Goal: Task Accomplishment & Management: Manage account settings

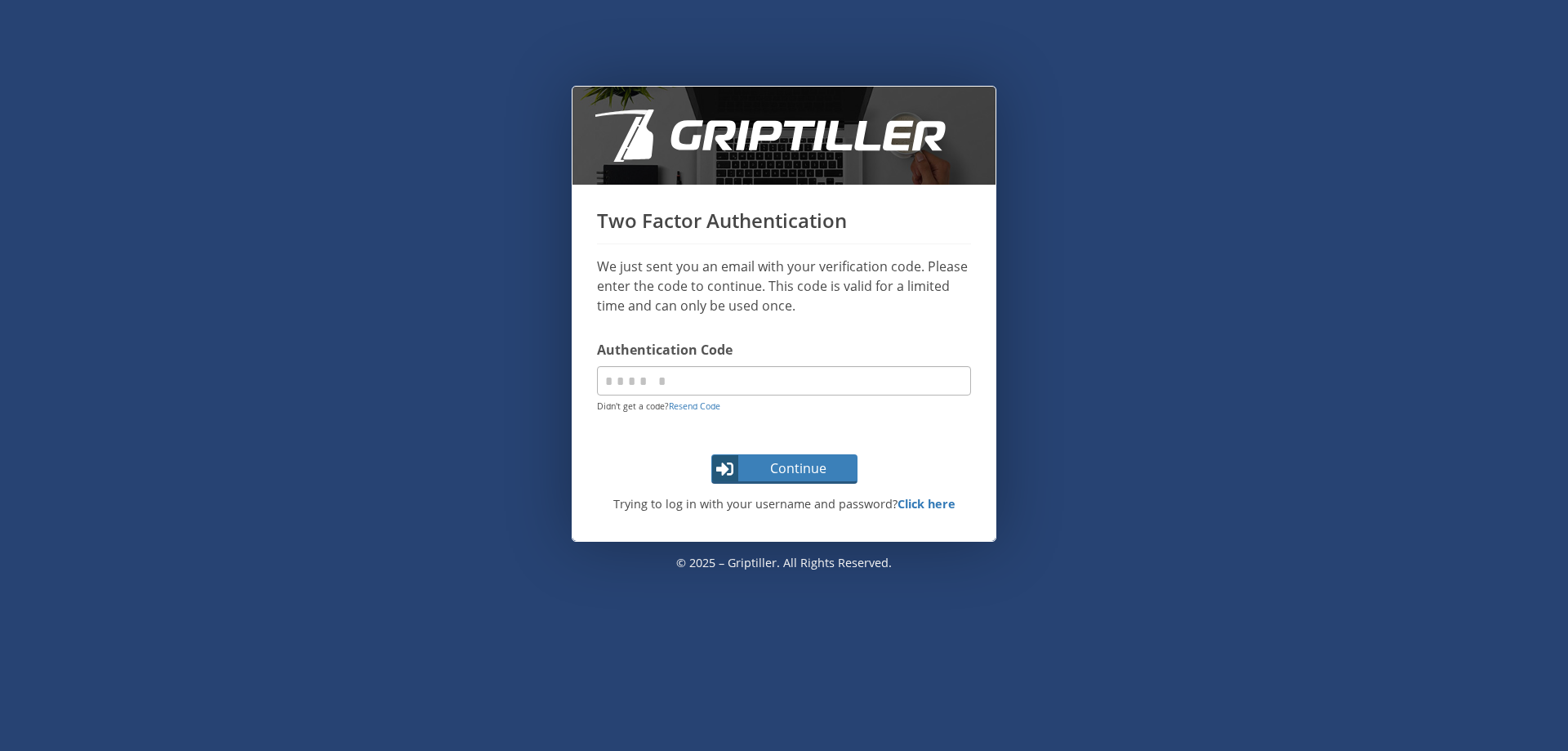
click at [680, 382] on input "code" at bounding box center [784, 380] width 374 height 29
click at [676, 388] on input "code" at bounding box center [784, 380] width 374 height 29
click at [783, 474] on span "Continue" at bounding box center [798, 468] width 115 height 20
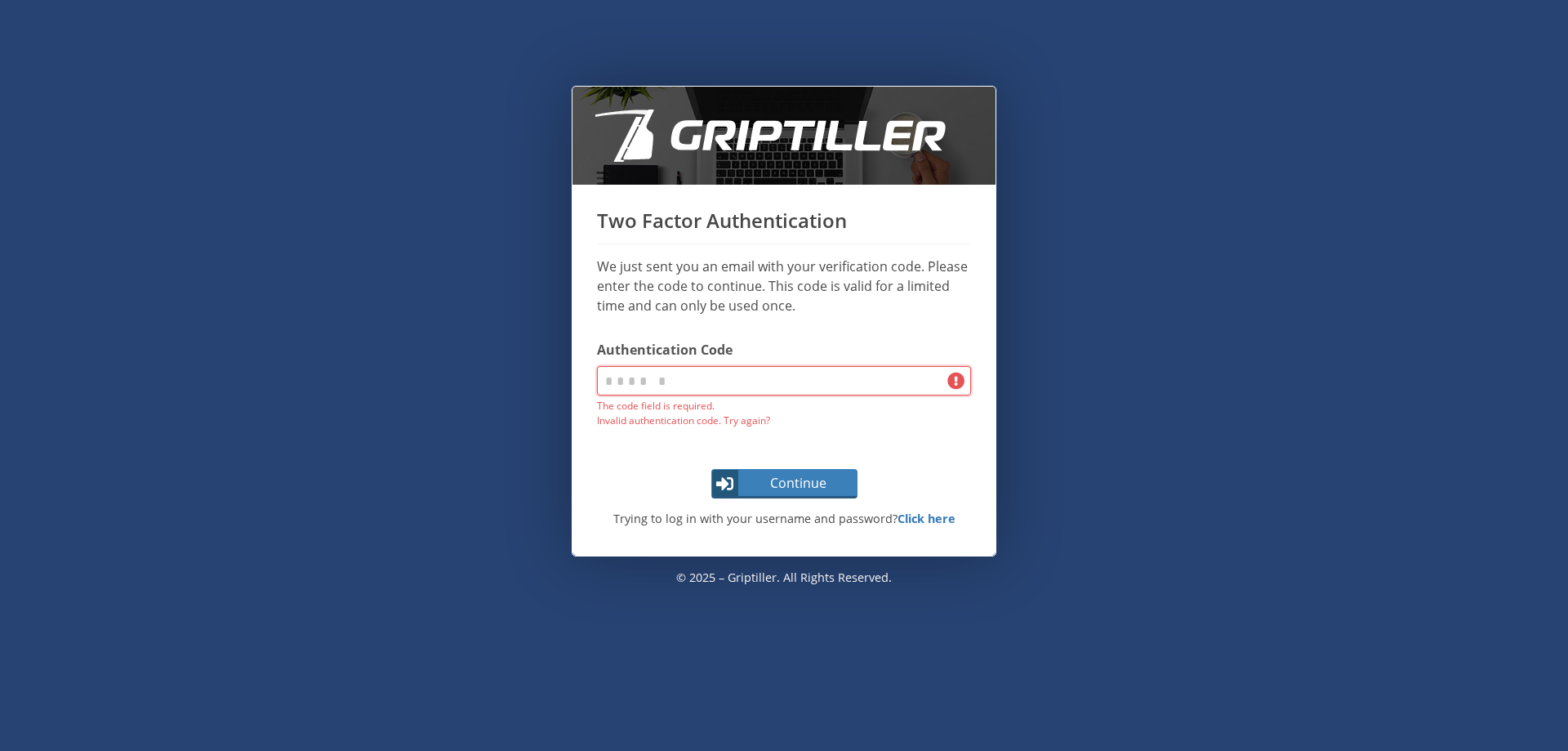
click at [951, 387] on input "code" at bounding box center [784, 380] width 374 height 29
click at [714, 483] on span "submit" at bounding box center [723, 483] width 33 height 27
click at [932, 520] on strong "Click here" at bounding box center [926, 518] width 58 height 15
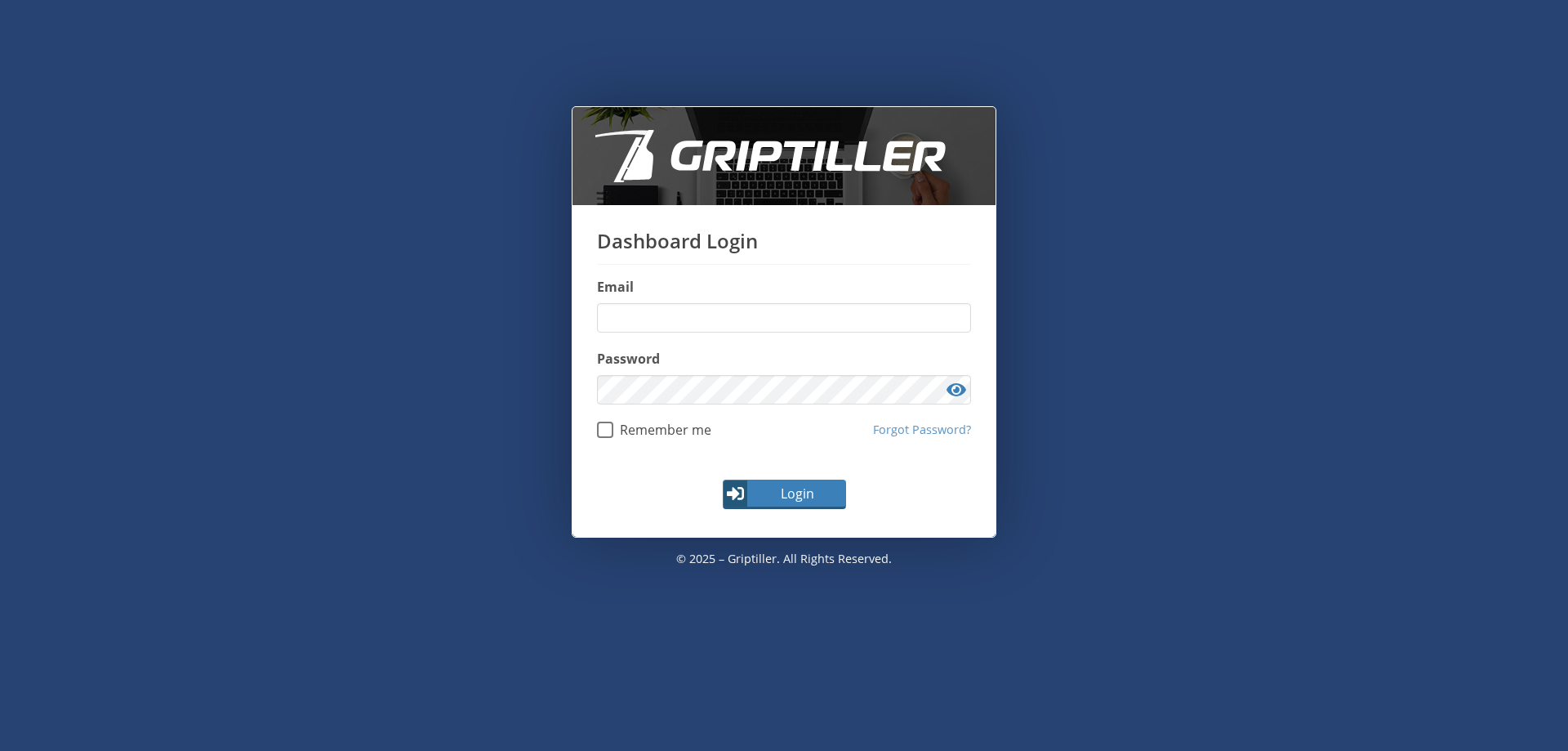
type input "**********"
click at [789, 489] on span "Login" at bounding box center [797, 493] width 94 height 20
